Goal: Use online tool/utility: Use online tool/utility

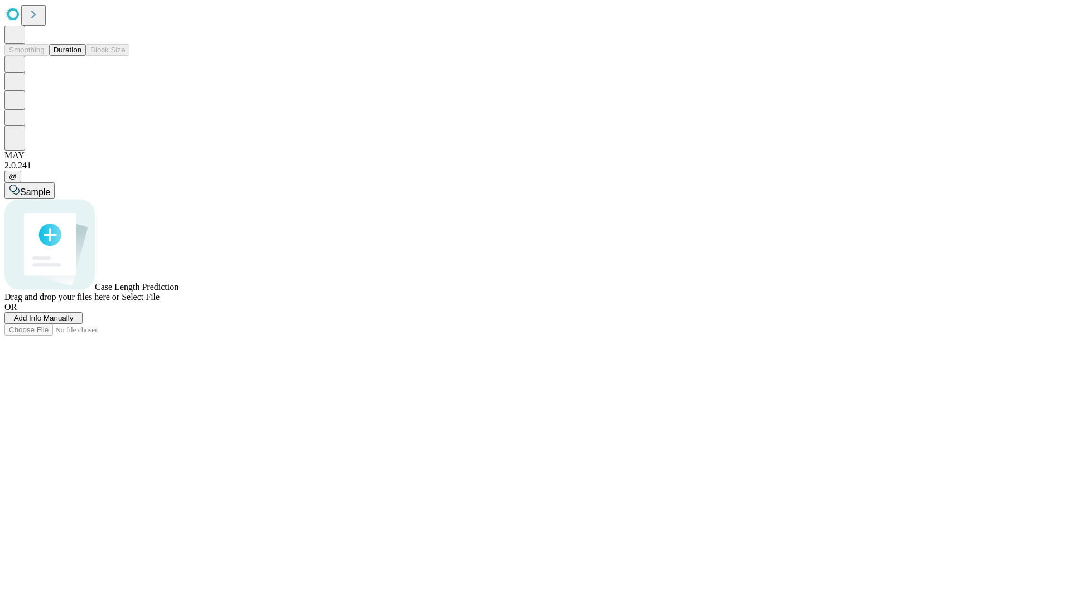
click at [160, 302] on span "Select File" at bounding box center [141, 296] width 38 height 9
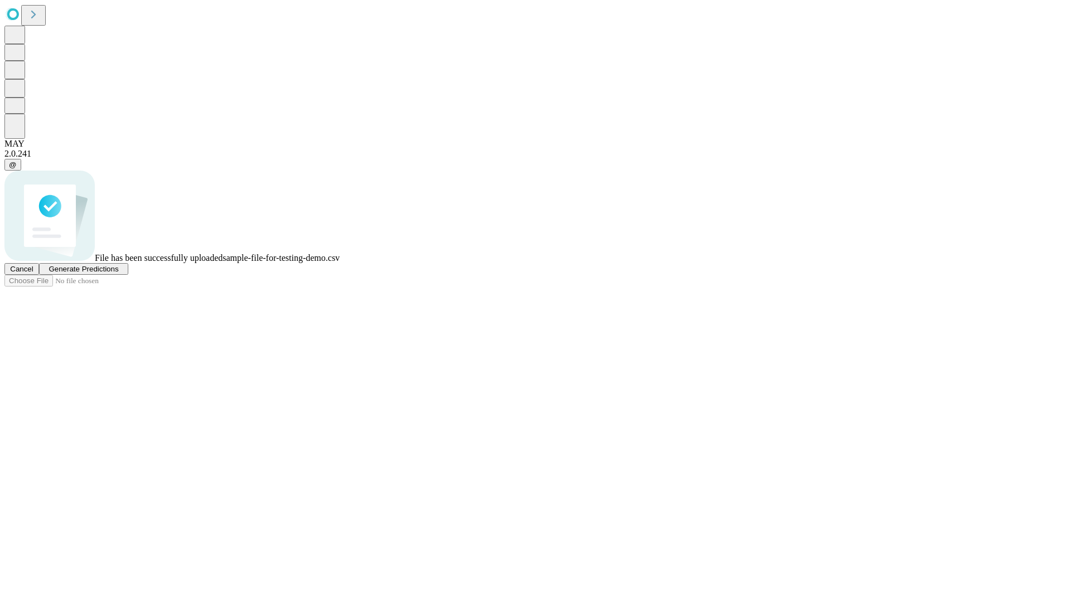
click at [118, 273] on span "Generate Predictions" at bounding box center [84, 269] width 70 height 8
